Goal: Information Seeking & Learning: Learn about a topic

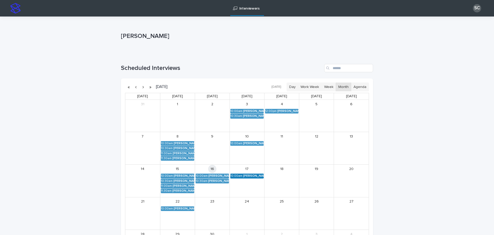
click at [246, 176] on div "[PERSON_NAME] (Round 2)" at bounding box center [253, 176] width 21 height 4
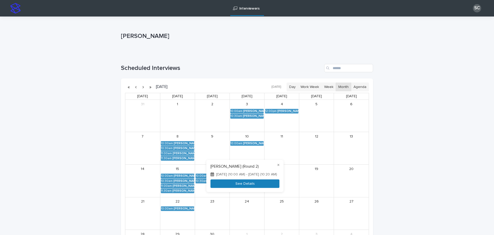
click at [259, 188] on button "See Details" at bounding box center [245, 183] width 69 height 8
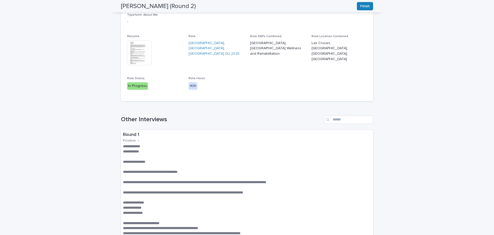
scroll to position [77, 0]
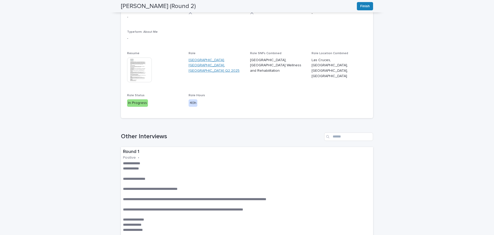
click at [221, 62] on link "[GEOGRAPHIC_DATA], [GEOGRAPHIC_DATA], [GEOGRAPHIC_DATA] Q2 2025" at bounding box center [216, 65] width 55 height 16
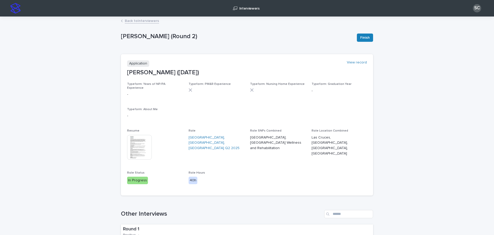
click at [142, 144] on img at bounding box center [139, 147] width 25 height 25
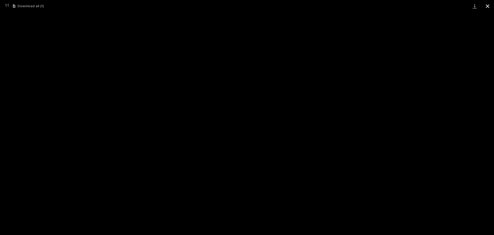
click at [490, 7] on button "Close gallery" at bounding box center [488, 6] width 13 height 12
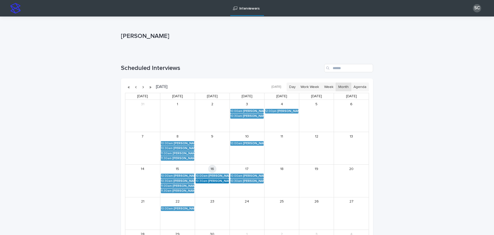
click at [214, 179] on div "[PERSON_NAME] (Round 2)" at bounding box center [218, 181] width 21 height 4
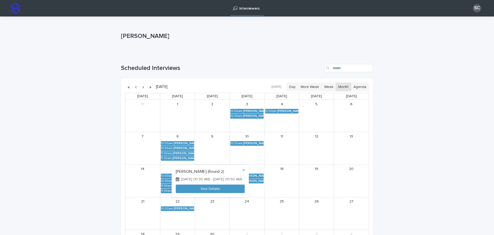
click at [414, 164] on div at bounding box center [247, 117] width 494 height 235
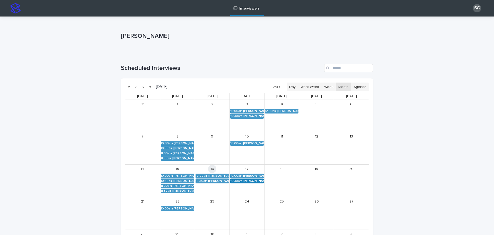
click at [248, 182] on div "Trishna Patel (Round 2)" at bounding box center [253, 181] width 21 height 4
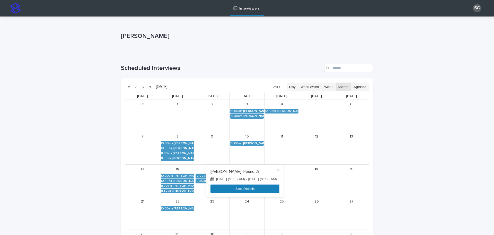
click at [262, 193] on button "See Details" at bounding box center [245, 188] width 69 height 8
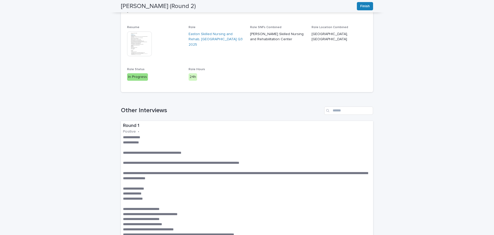
scroll to position [103, 0]
click at [135, 41] on img at bounding box center [139, 44] width 25 height 25
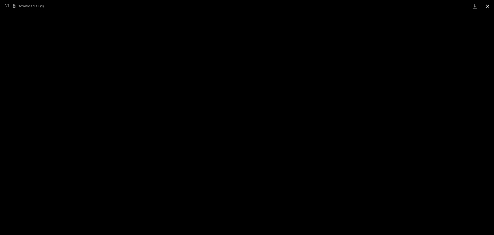
click at [491, 4] on button "Close gallery" at bounding box center [488, 6] width 13 height 12
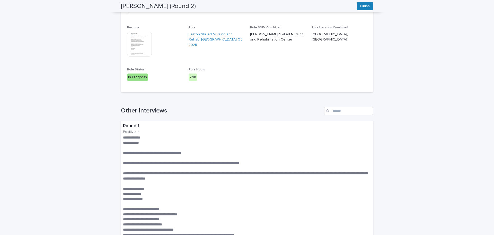
click at [213, 27] on div "Role Easton Skilled Nursing and Rehab, PA Q3 2025" at bounding box center [216, 39] width 55 height 26
click at [212, 32] on link "Easton Skilled Nursing and Rehab, PA Q3 2025" at bounding box center [216, 40] width 55 height 16
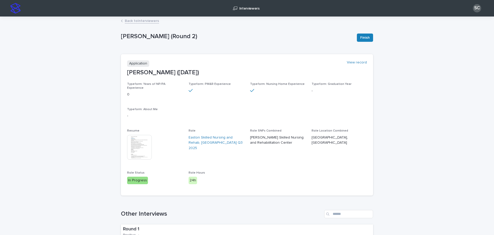
click at [153, 22] on link "Back to Interviewers" at bounding box center [142, 21] width 34 height 6
